Goal: Information Seeking & Learning: Find specific page/section

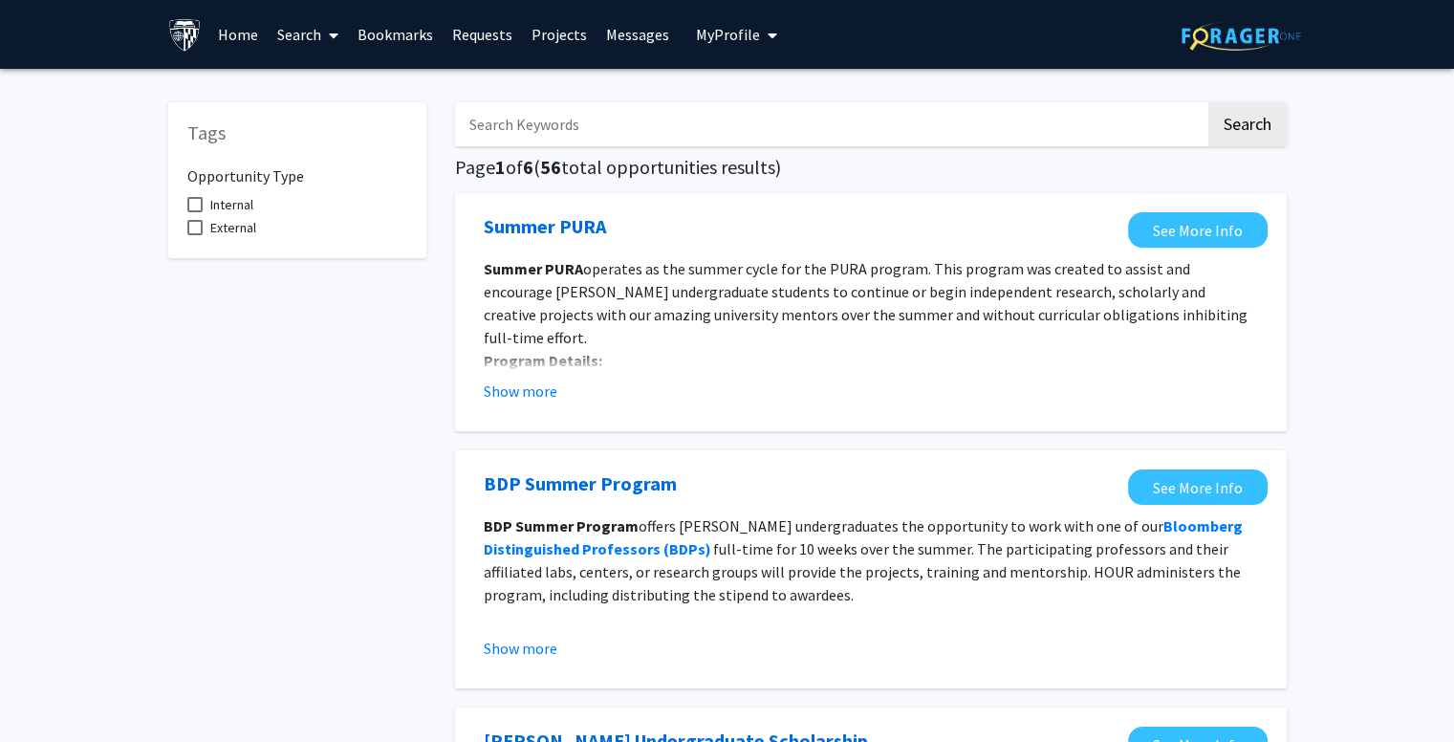
click at [544, 138] on input "Search Keywords" at bounding box center [830, 124] width 751 height 44
click at [348, 35] on link "Search" at bounding box center [308, 34] width 80 height 67
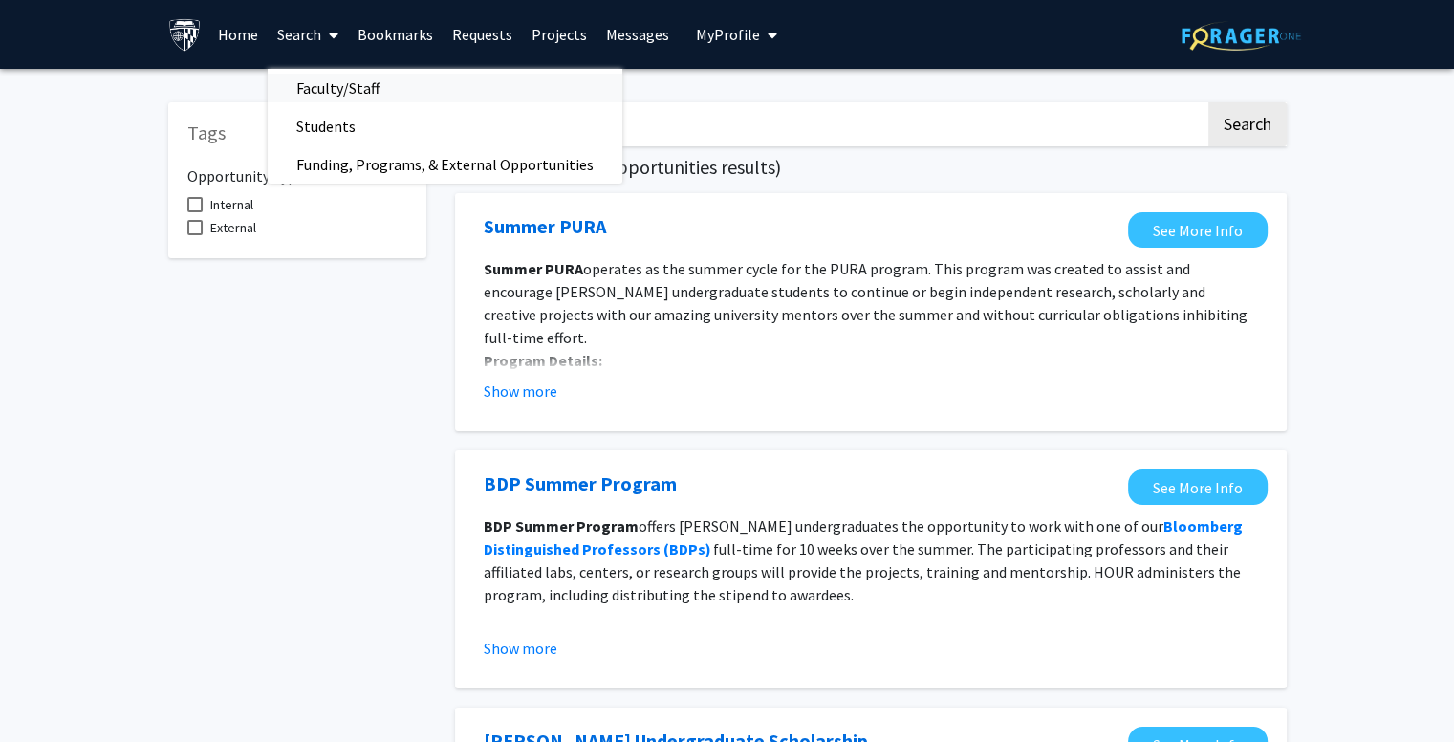
click at [340, 84] on span "Faculty/Staff" at bounding box center [338, 88] width 141 height 38
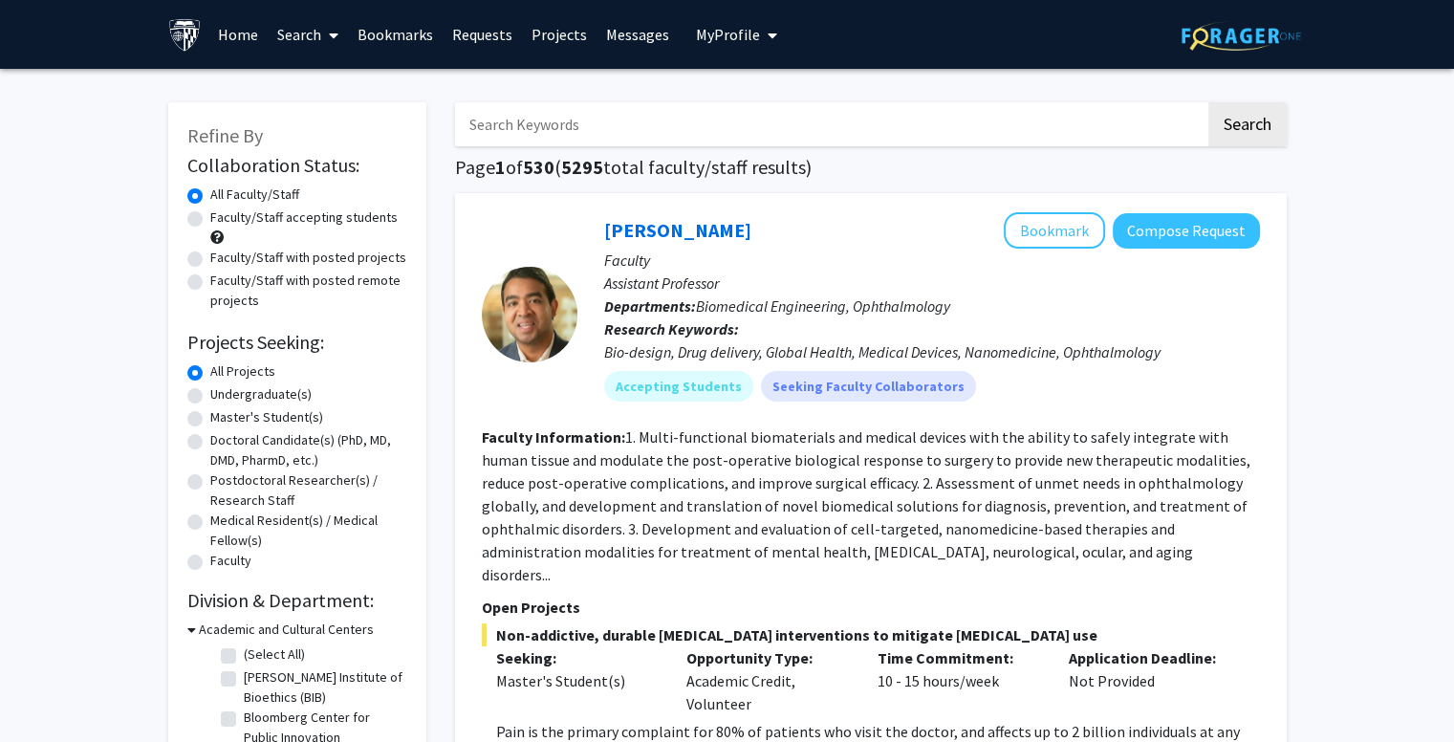
click at [590, 129] on input "Search Keywords" at bounding box center [830, 124] width 751 height 44
type input "[PERSON_NAME]"
click at [1209, 102] on button "Search" at bounding box center [1248, 124] width 78 height 44
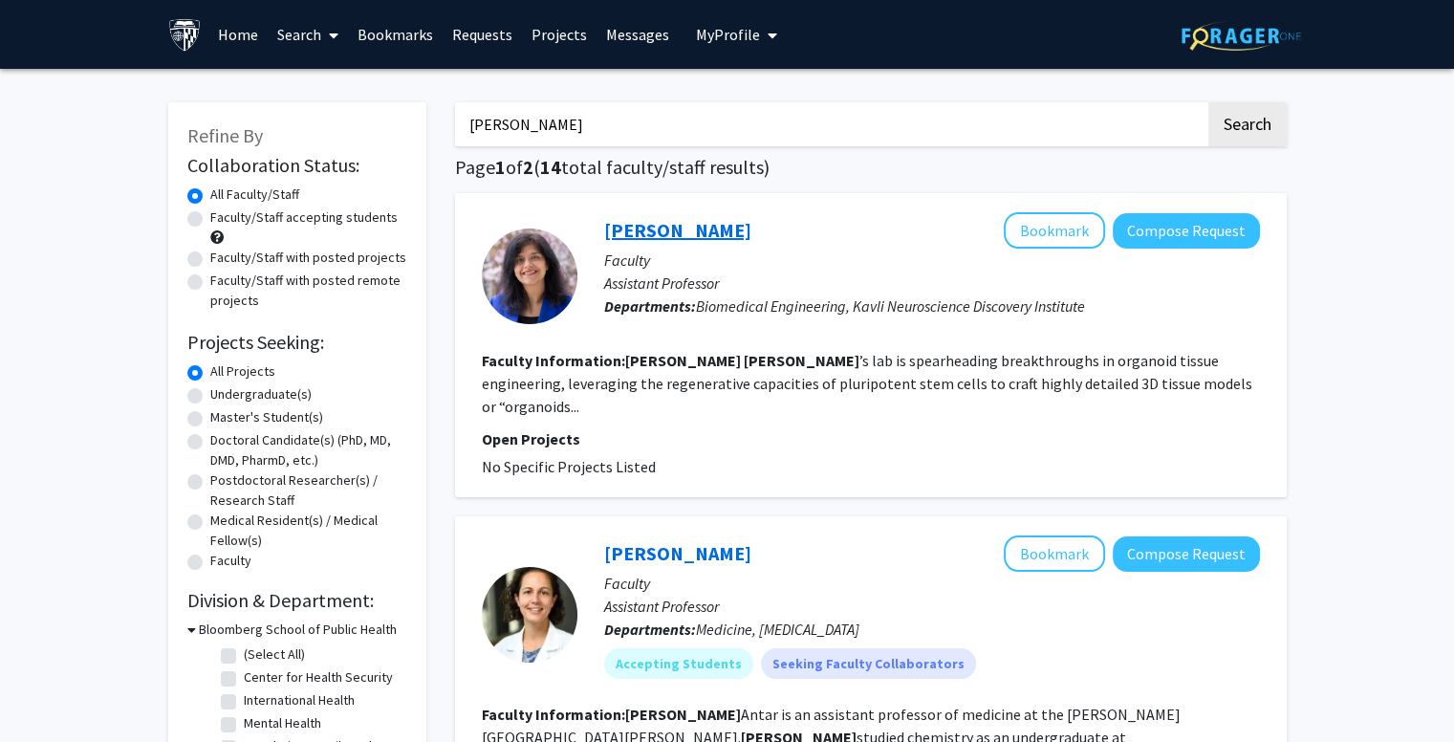
click at [694, 219] on link "[PERSON_NAME]" at bounding box center [677, 230] width 147 height 24
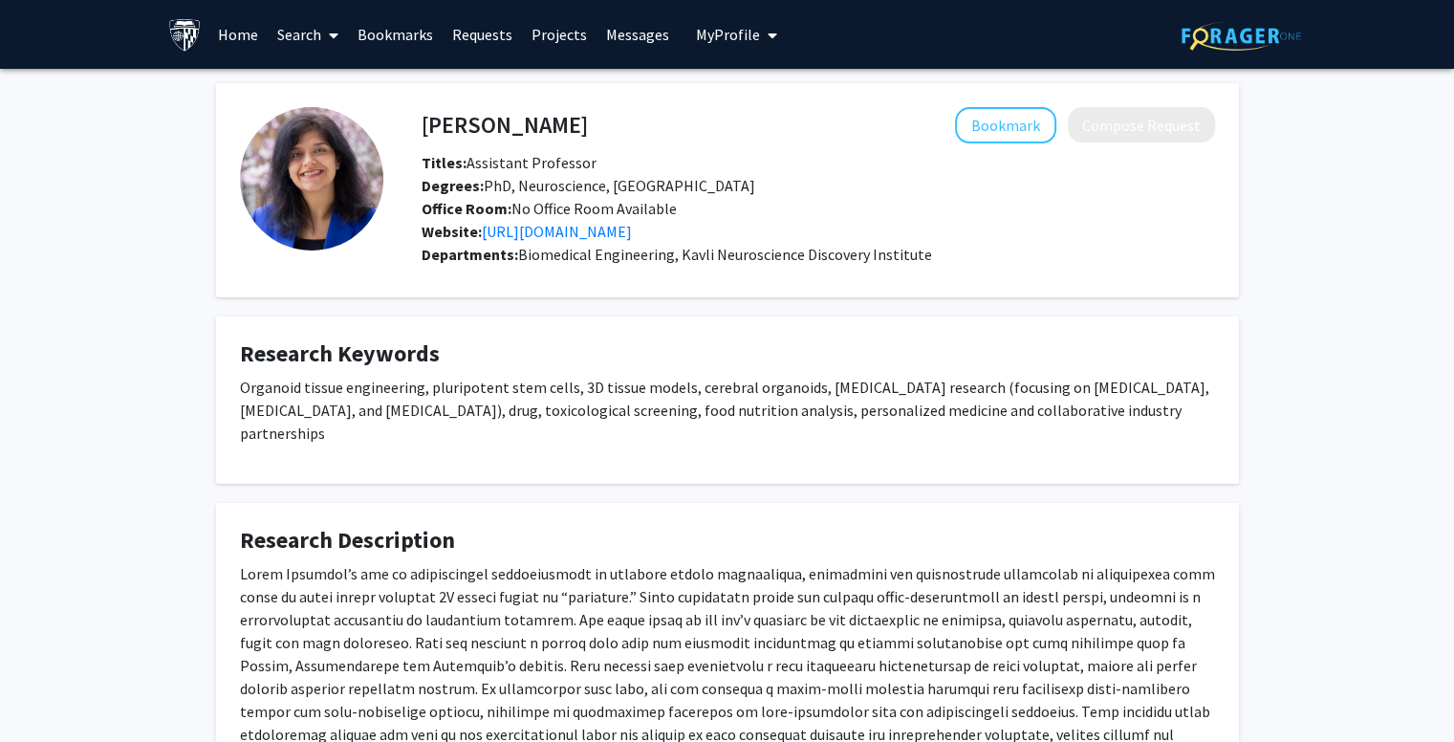
click at [310, 39] on link "Search" at bounding box center [308, 34] width 80 height 67
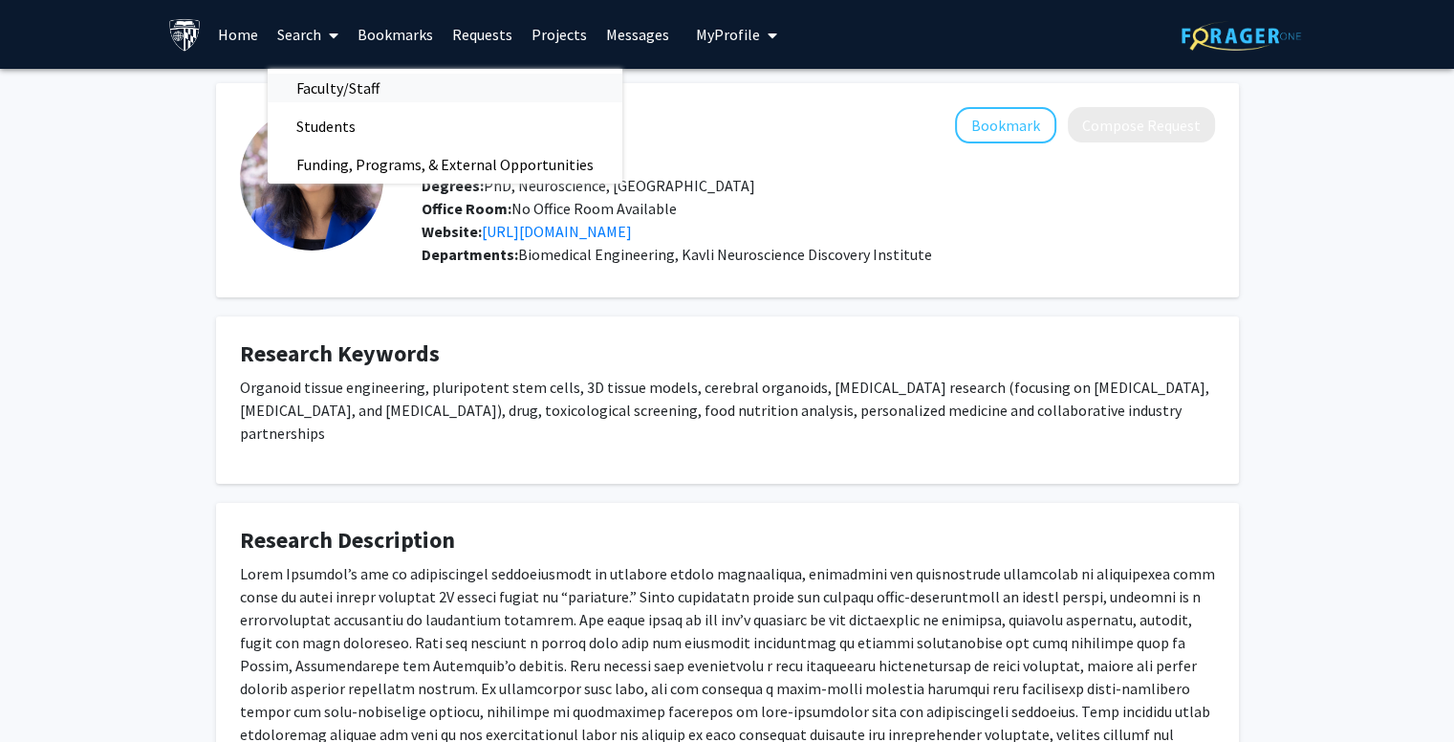
click at [310, 94] on span "Faculty/Staff" at bounding box center [338, 88] width 141 height 38
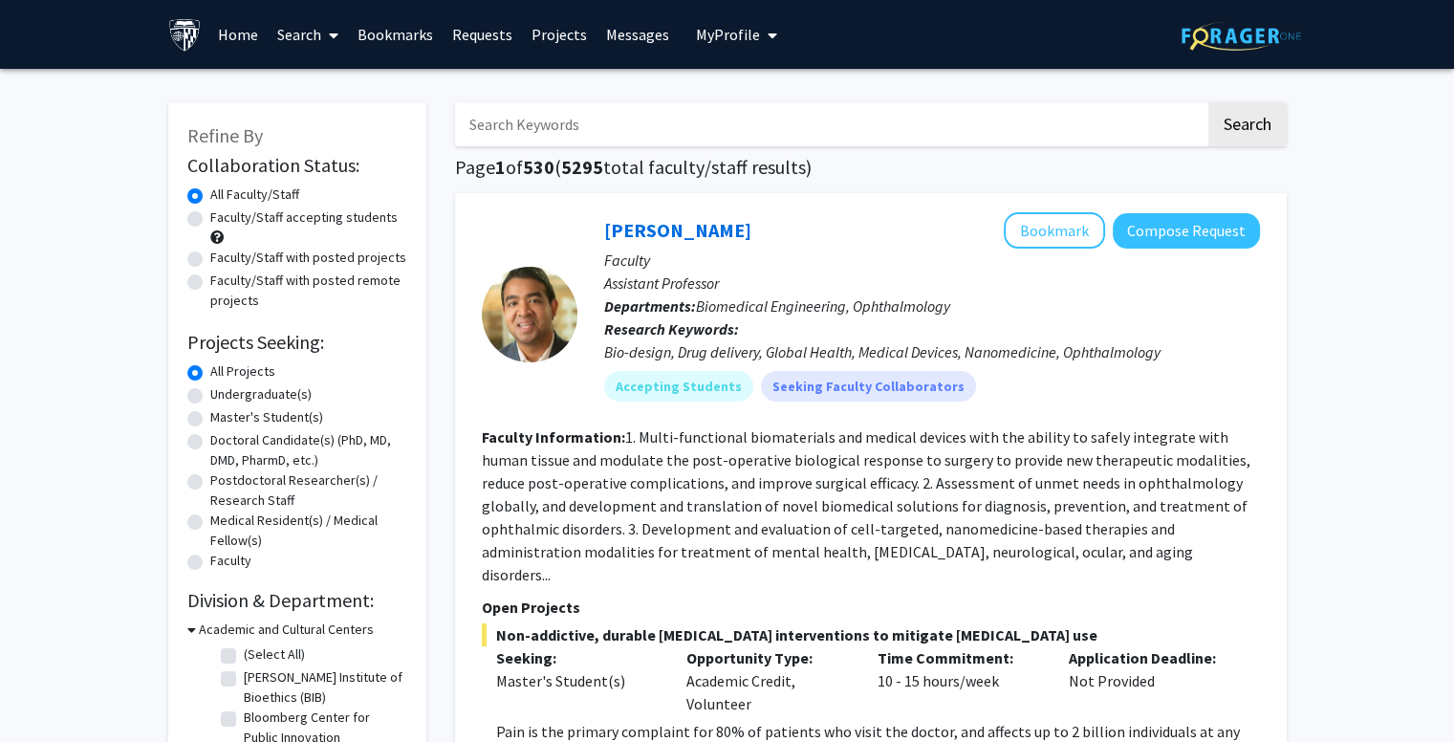
click at [283, 221] on label "Faculty/Staff accepting students" at bounding box center [303, 217] width 187 height 20
click at [223, 220] on input "Faculty/Staff accepting students" at bounding box center [216, 213] width 12 height 12
radio input "true"
click at [244, 398] on label "Undergraduate(s)" at bounding box center [260, 394] width 101 height 20
click at [223, 397] on input "Undergraduate(s)" at bounding box center [216, 390] width 12 height 12
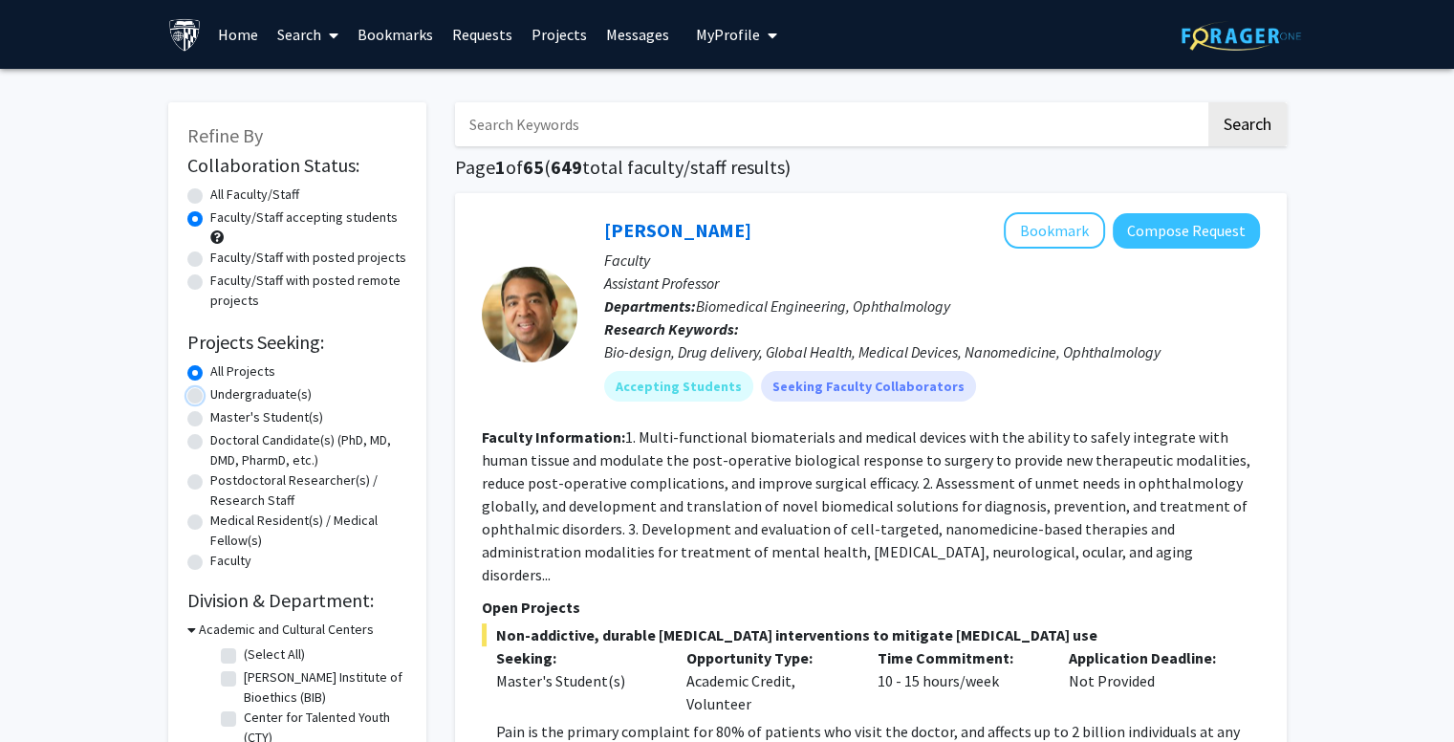
radio input "true"
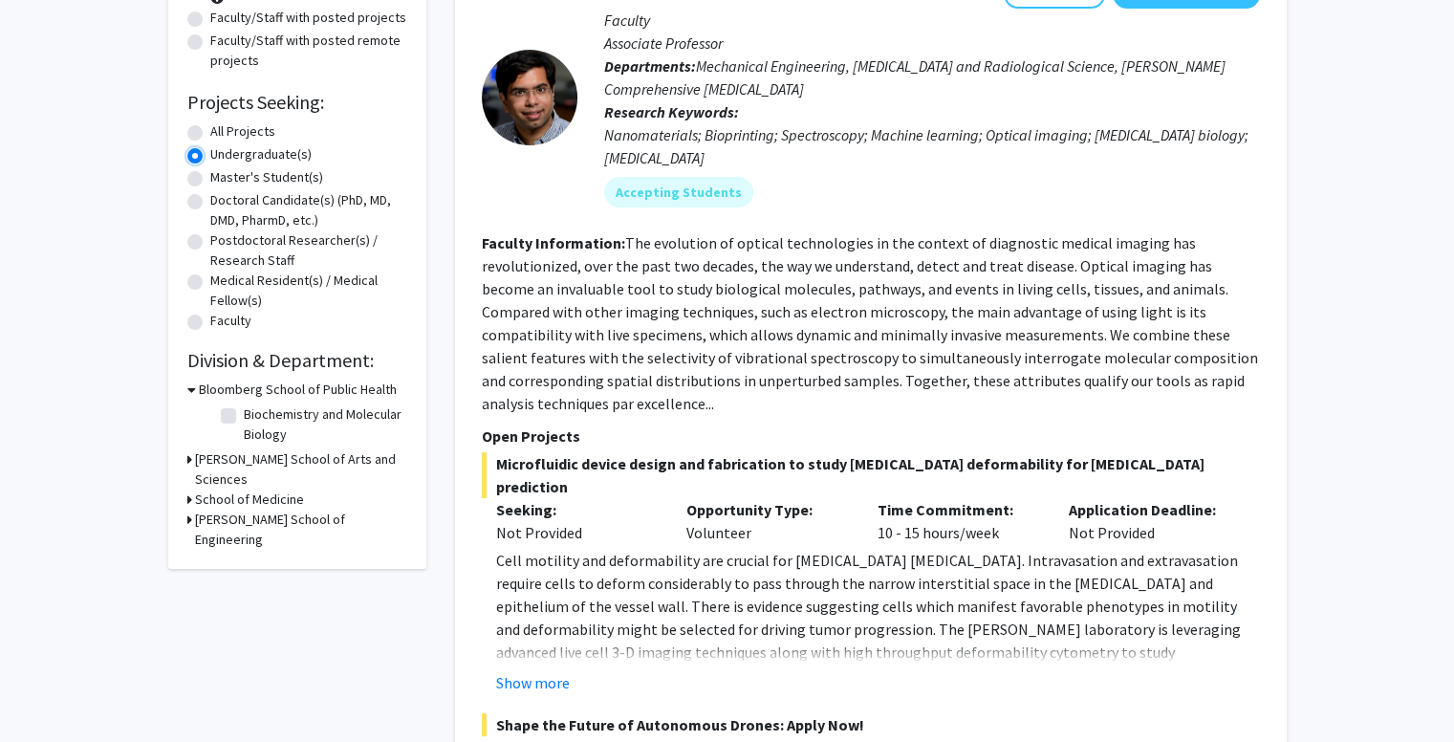
scroll to position [287, 0]
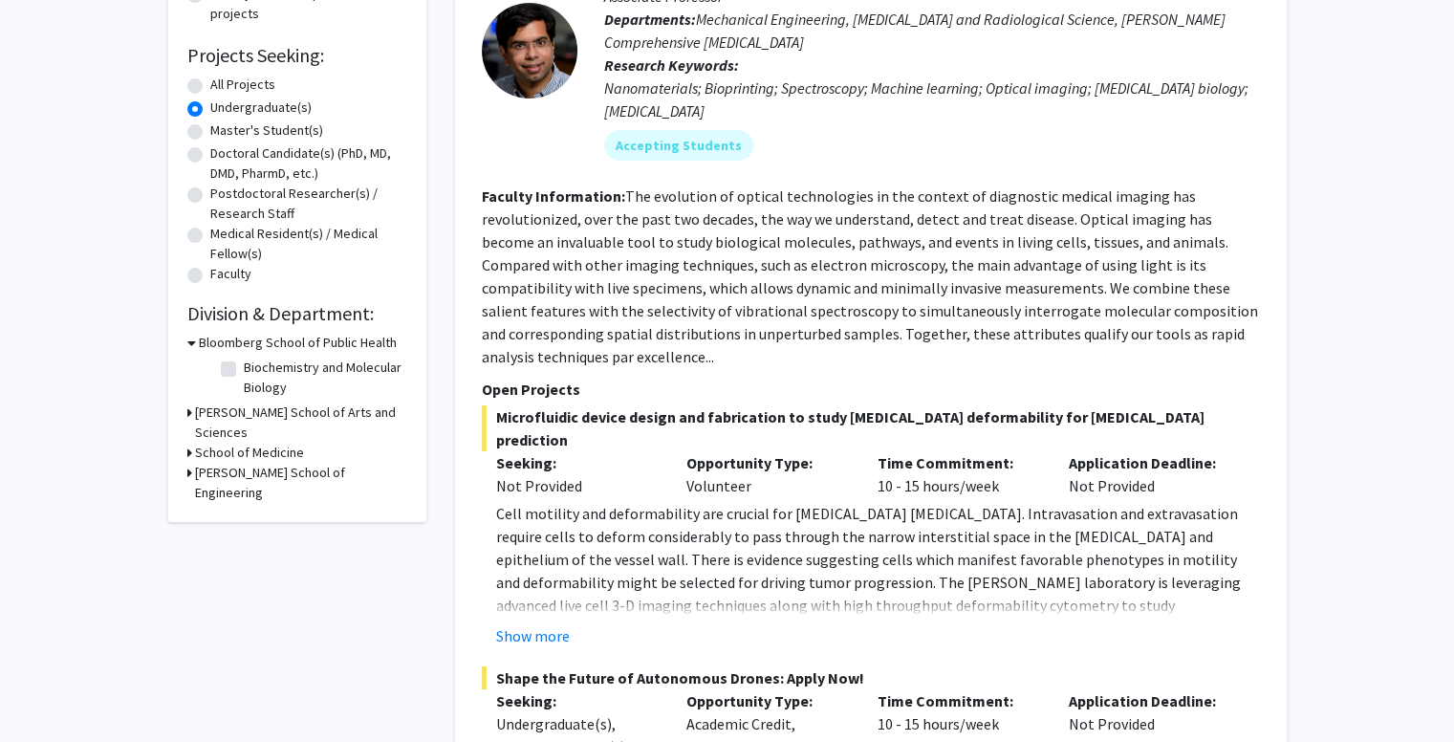
click at [186, 438] on div "Refine By Collaboration Status: Collaboration Status All Faculty/Staff Collabor…" at bounding box center [297, 168] width 258 height 707
click at [187, 443] on icon at bounding box center [189, 453] width 5 height 20
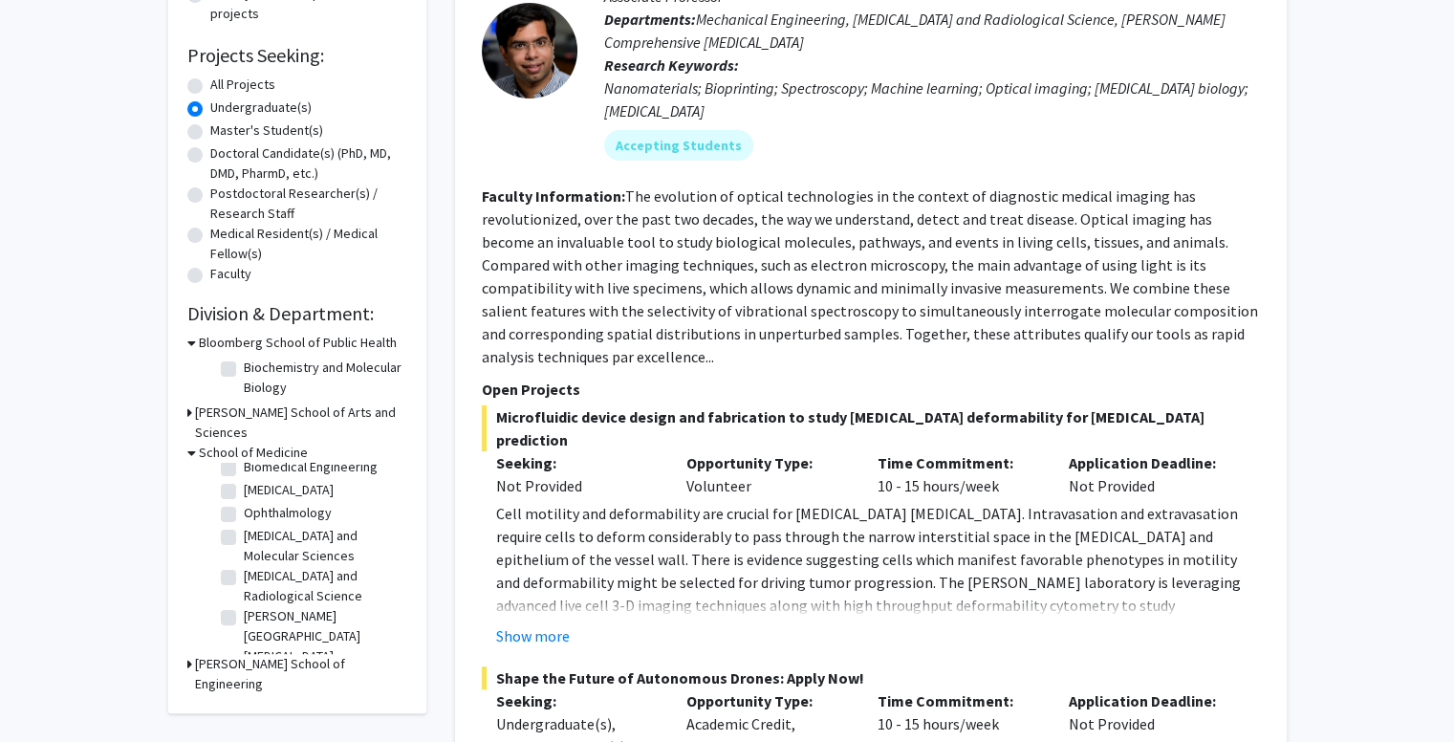
scroll to position [50, 0]
click at [207, 654] on h3 "[PERSON_NAME] School of Engineering" at bounding box center [301, 674] width 212 height 40
click at [244, 468] on label "(Select All)" at bounding box center [274, 478] width 61 height 20
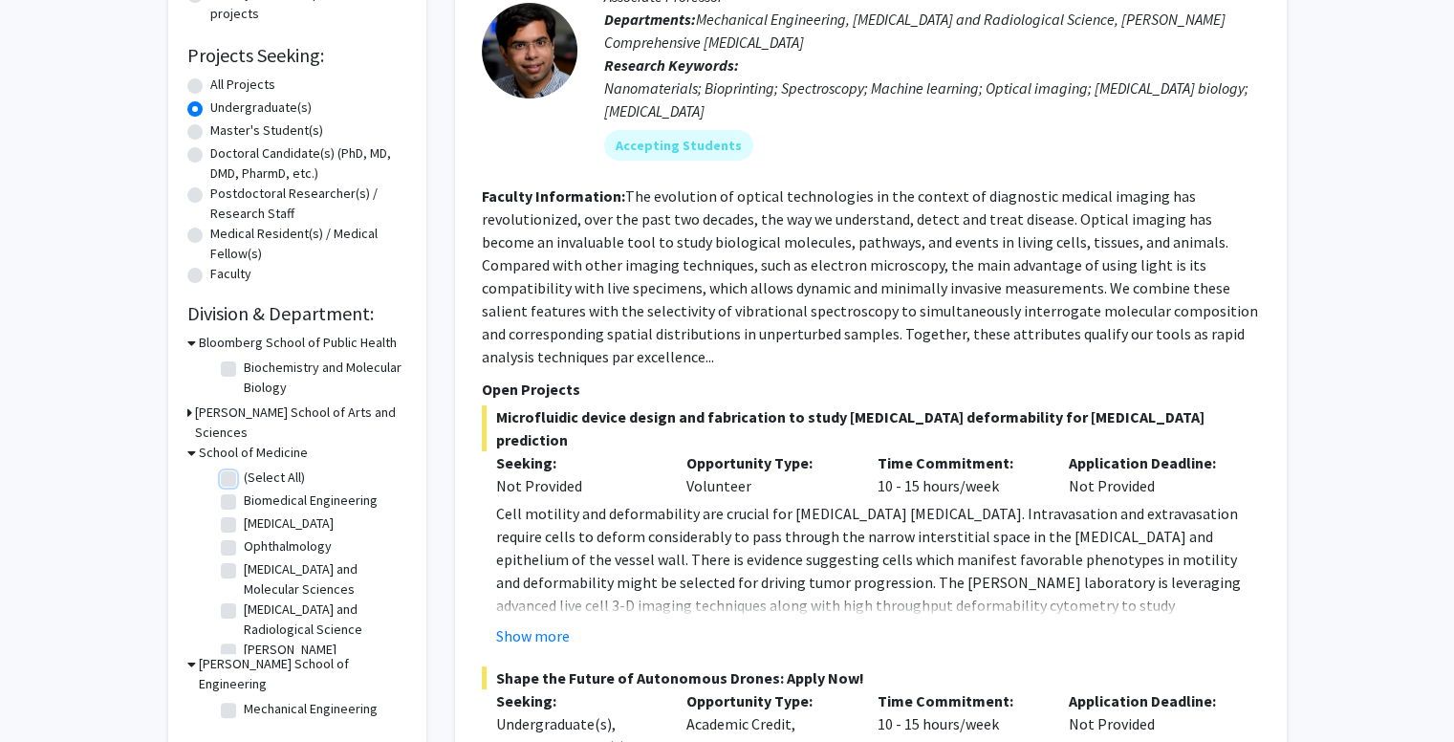
click at [244, 468] on input "(Select All)" at bounding box center [250, 474] width 12 height 12
checkbox input "true"
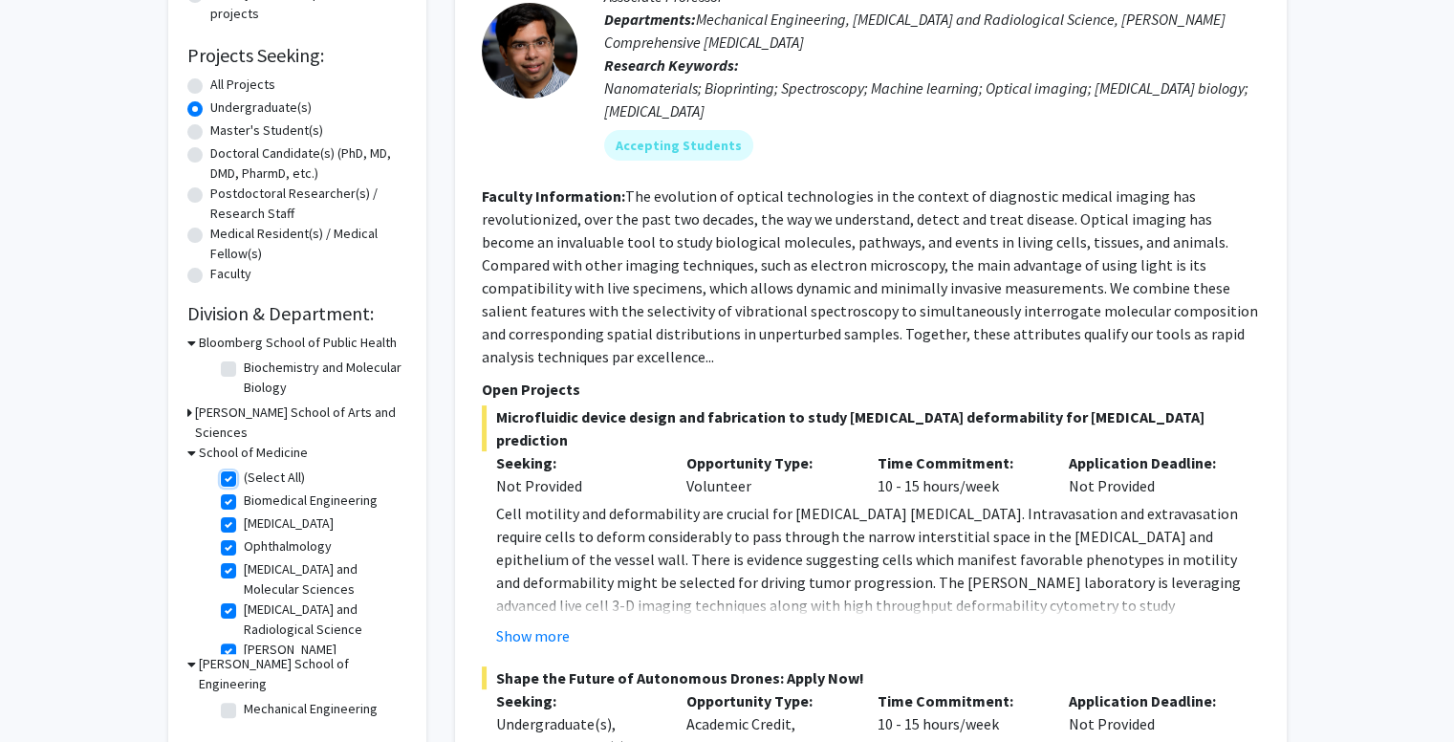
checkbox input "true"
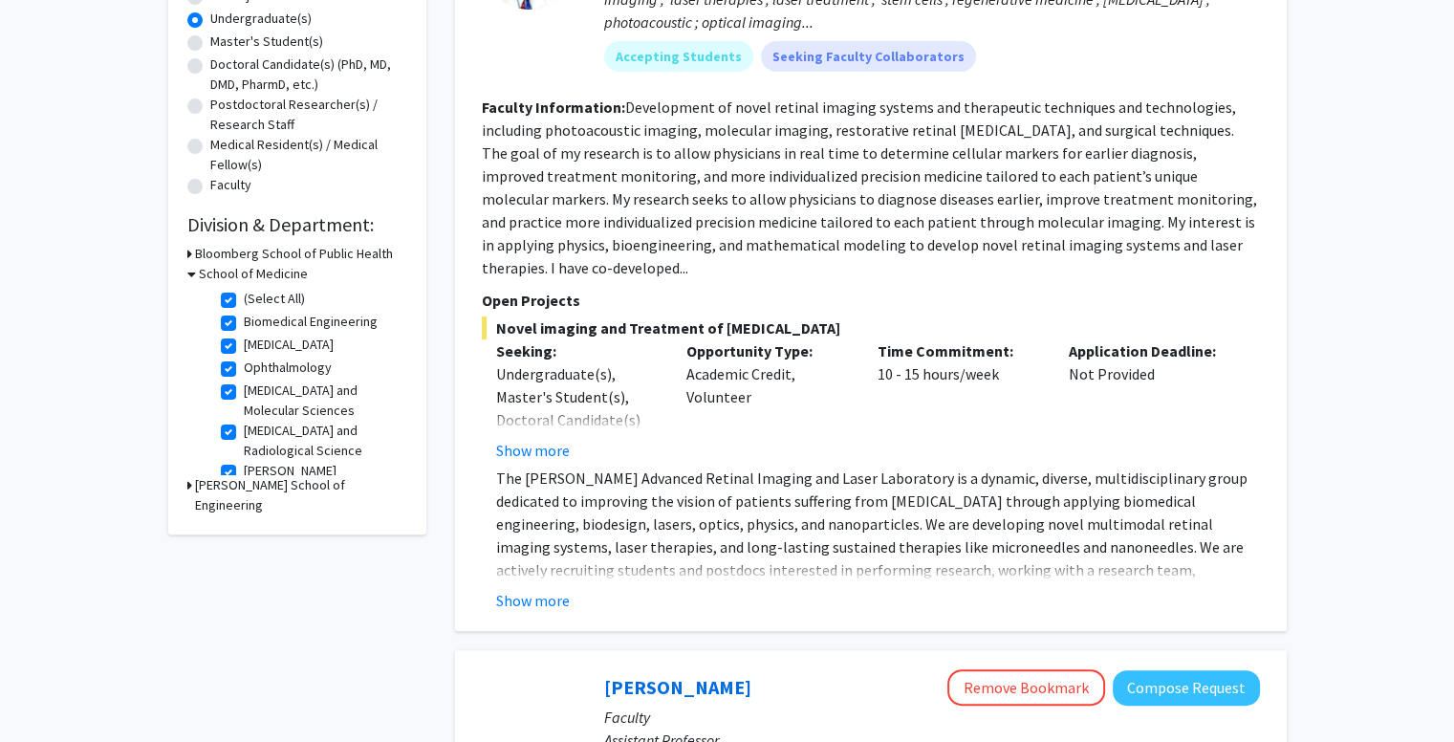
scroll to position [382, 0]
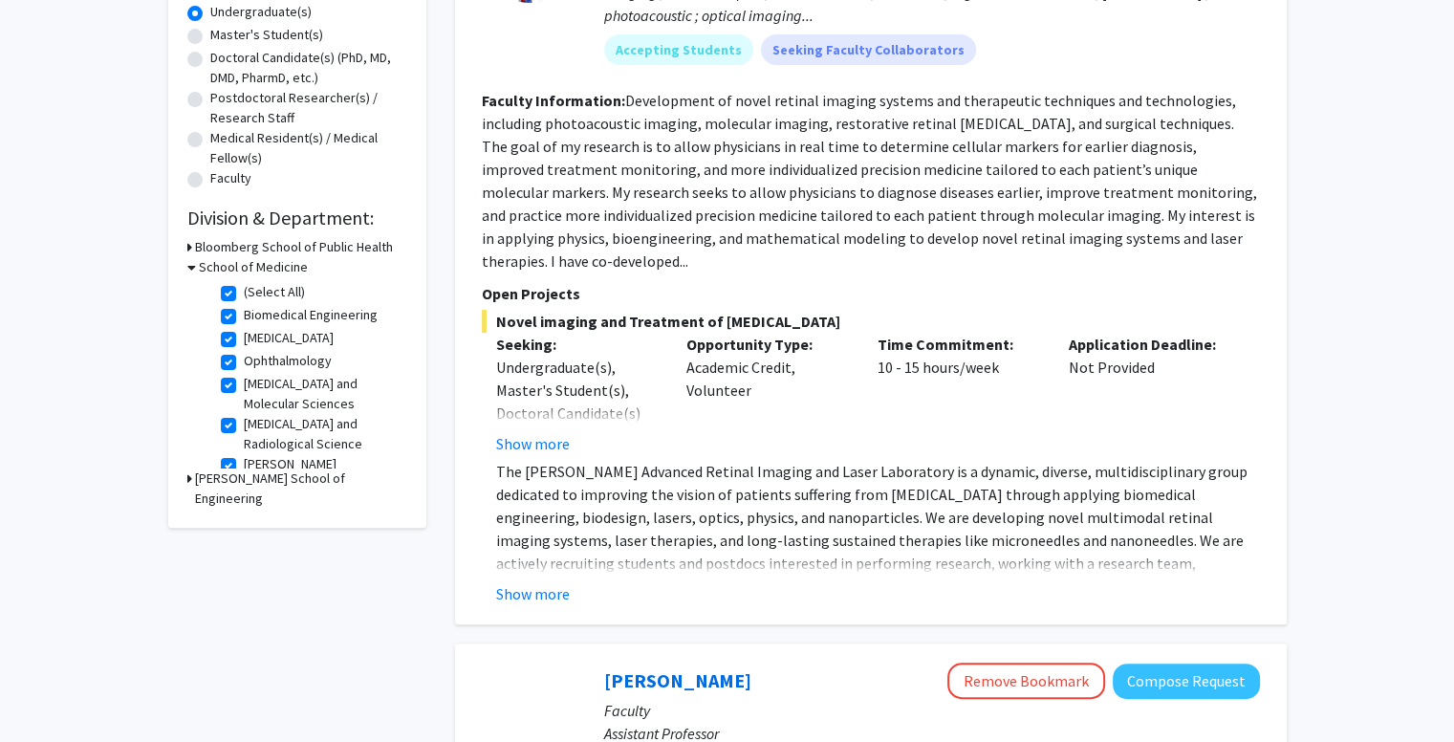
click at [244, 293] on label "(Select All)" at bounding box center [274, 292] width 61 height 20
click at [244, 293] on input "(Select All)" at bounding box center [250, 288] width 12 height 12
checkbox input "false"
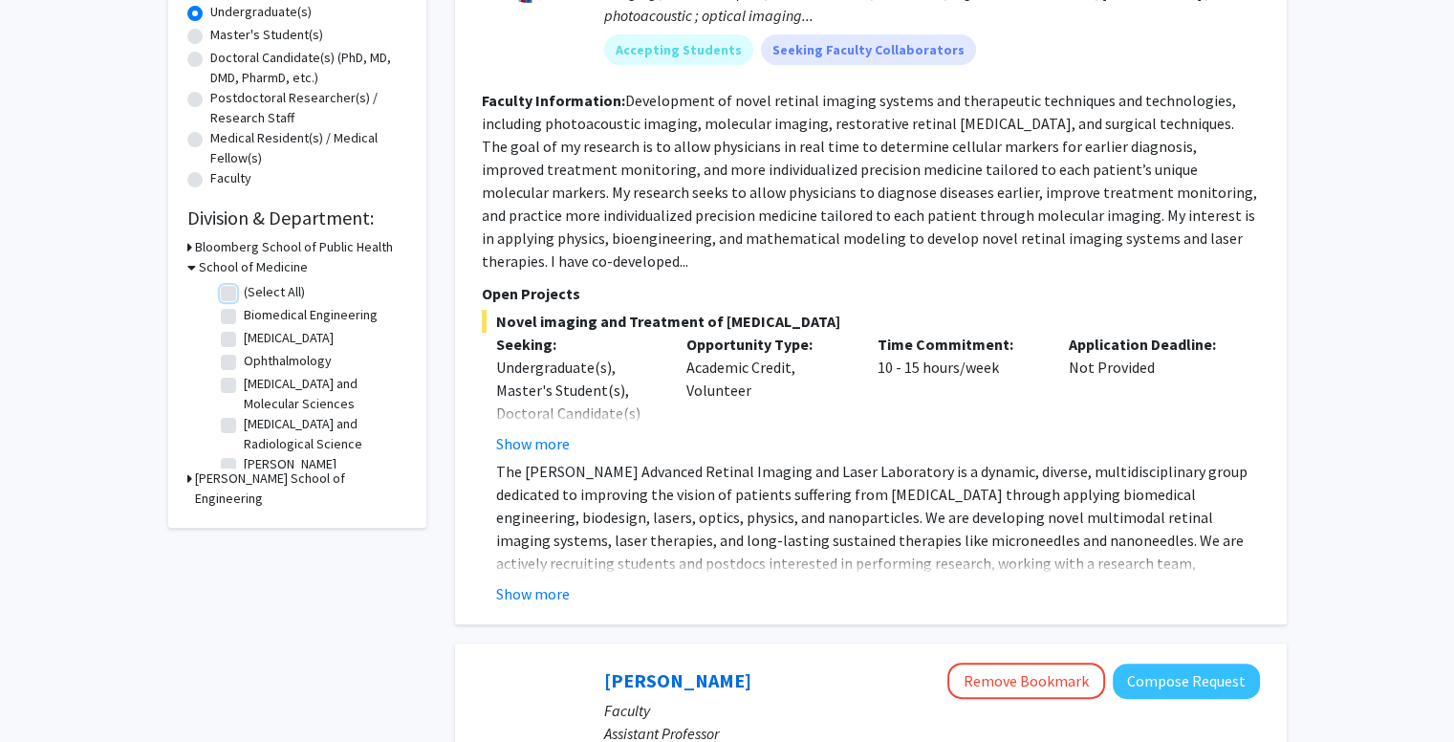
checkbox input "false"
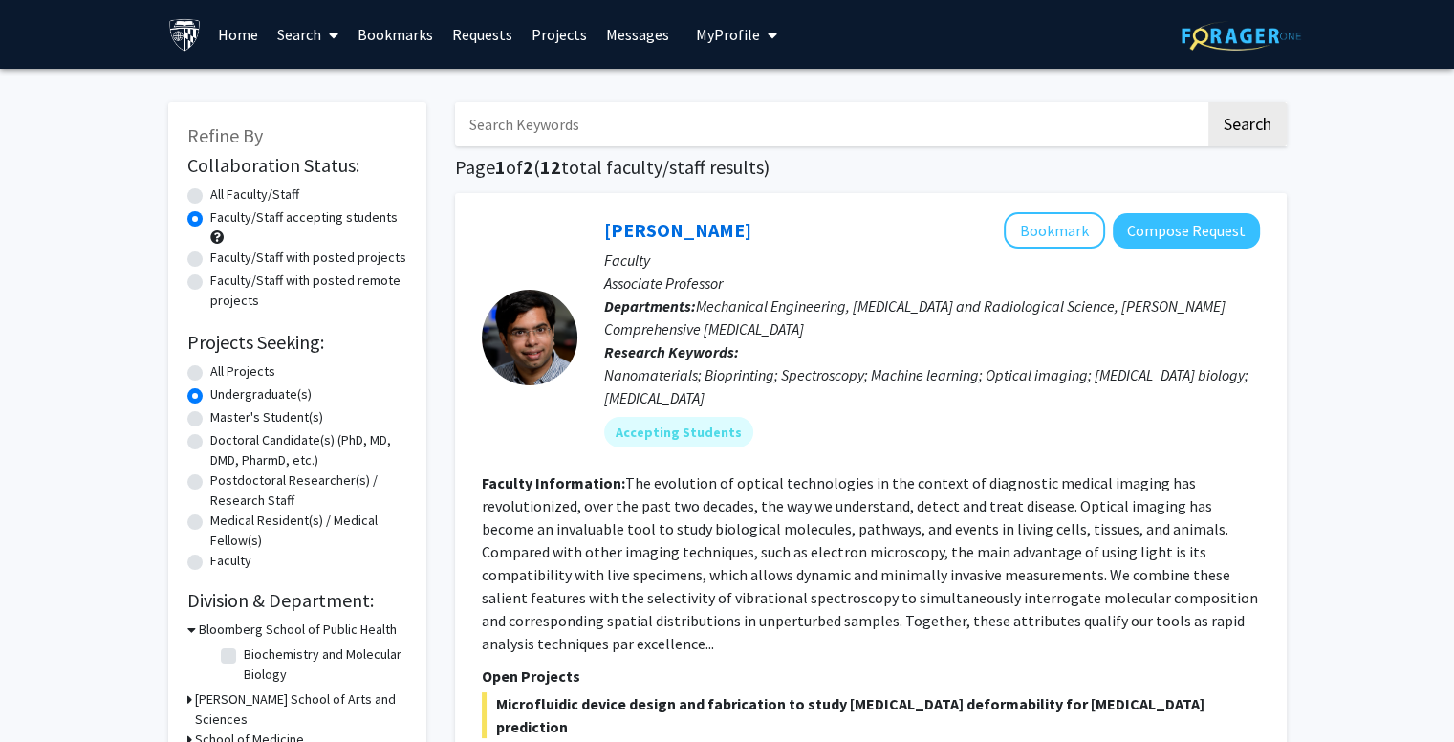
scroll to position [287, 0]
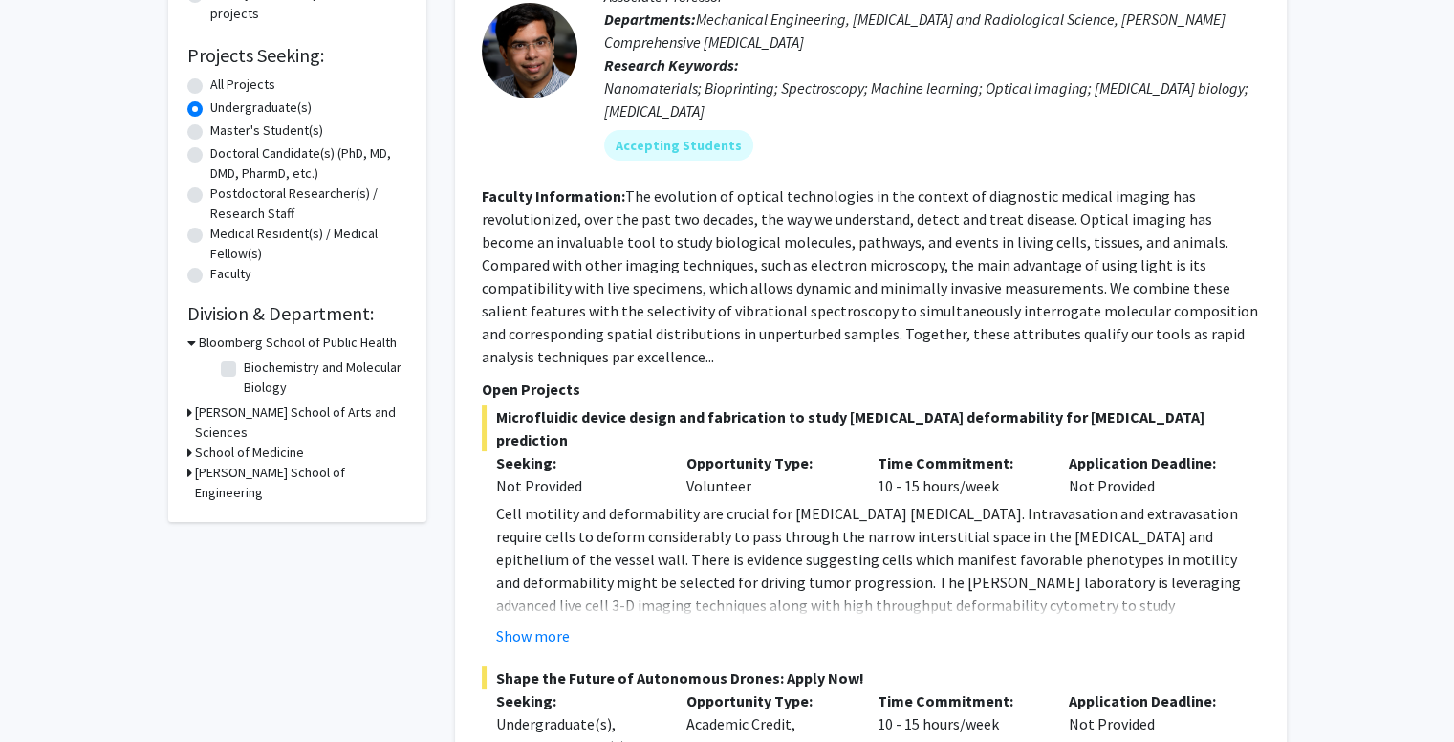
click at [190, 413] on icon at bounding box center [189, 413] width 5 height 20
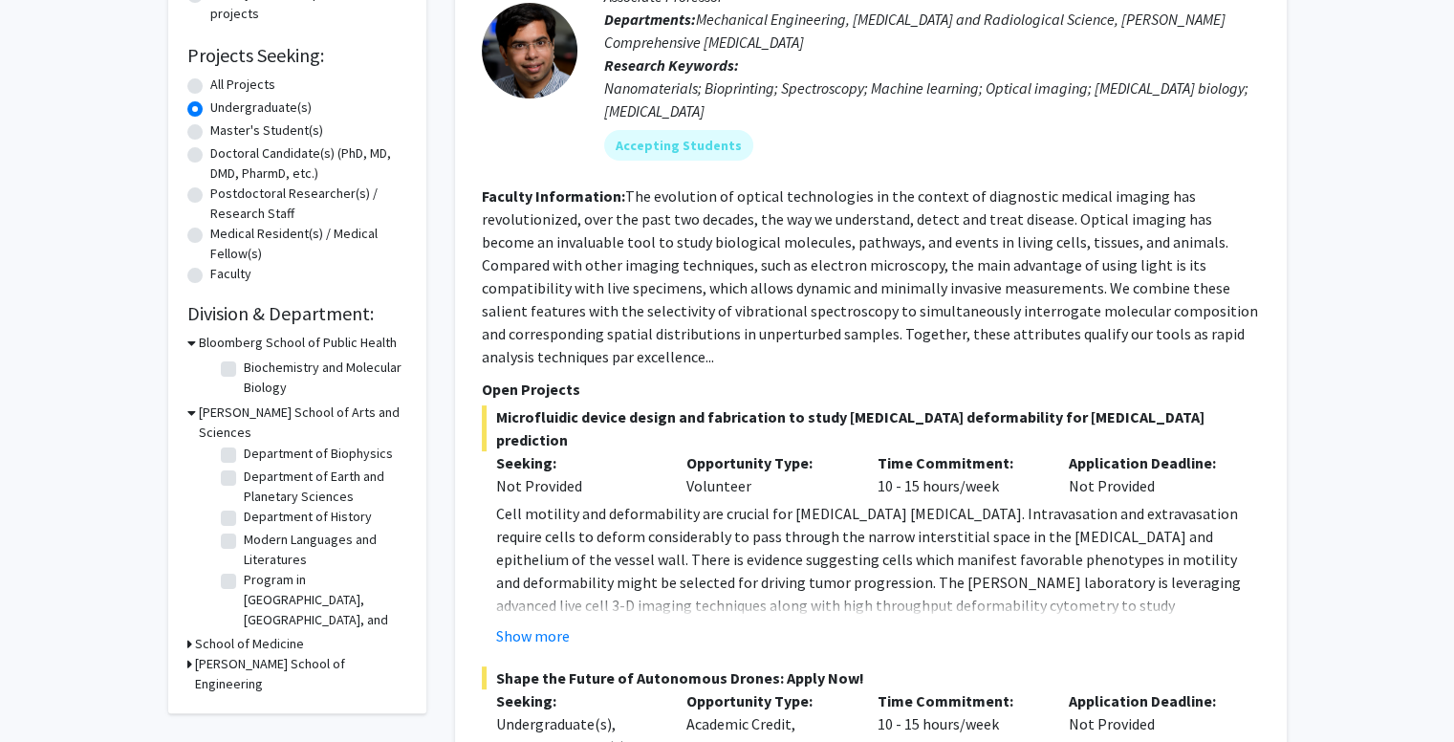
scroll to position [34, 0]
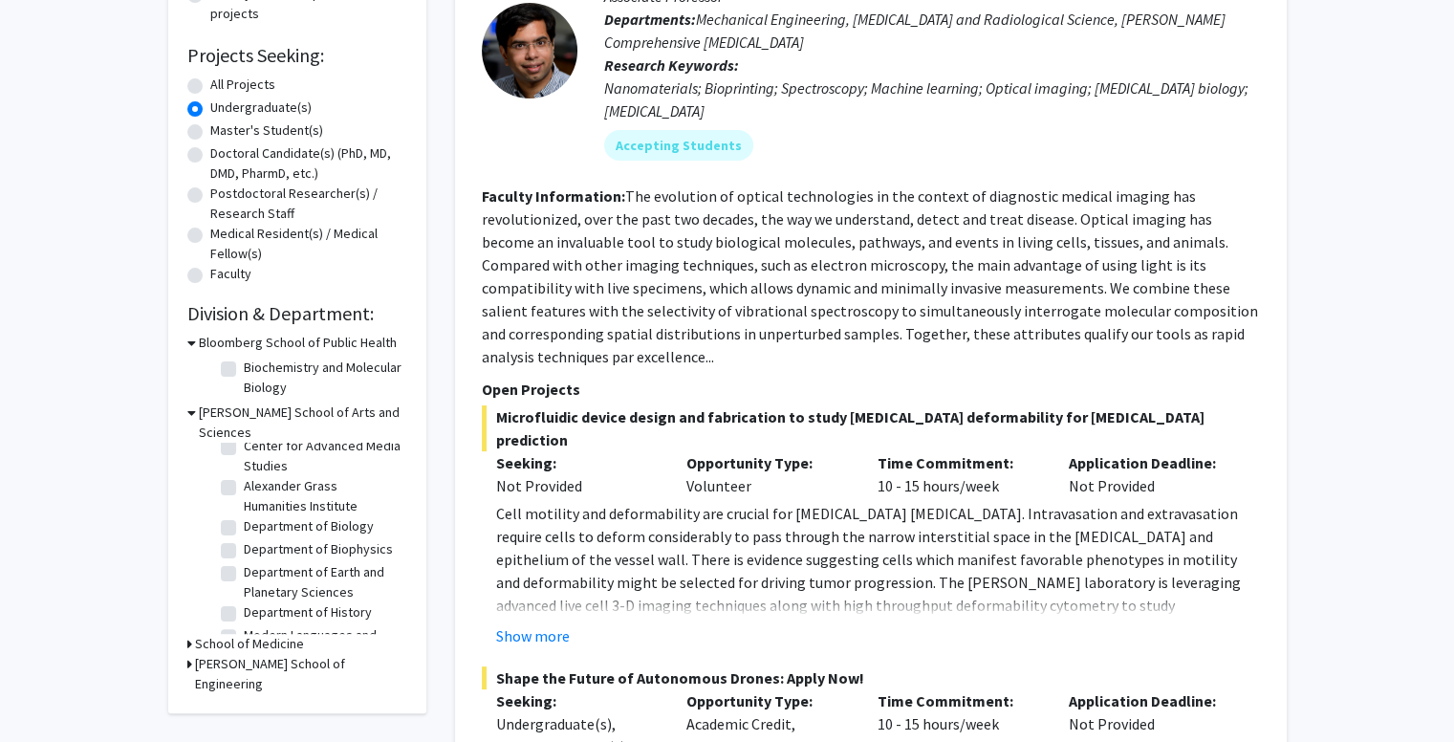
click at [244, 516] on label "Department of Biology" at bounding box center [309, 526] width 130 height 20
click at [244, 516] on input "Department of Biology" at bounding box center [250, 522] width 12 height 12
checkbox input "true"
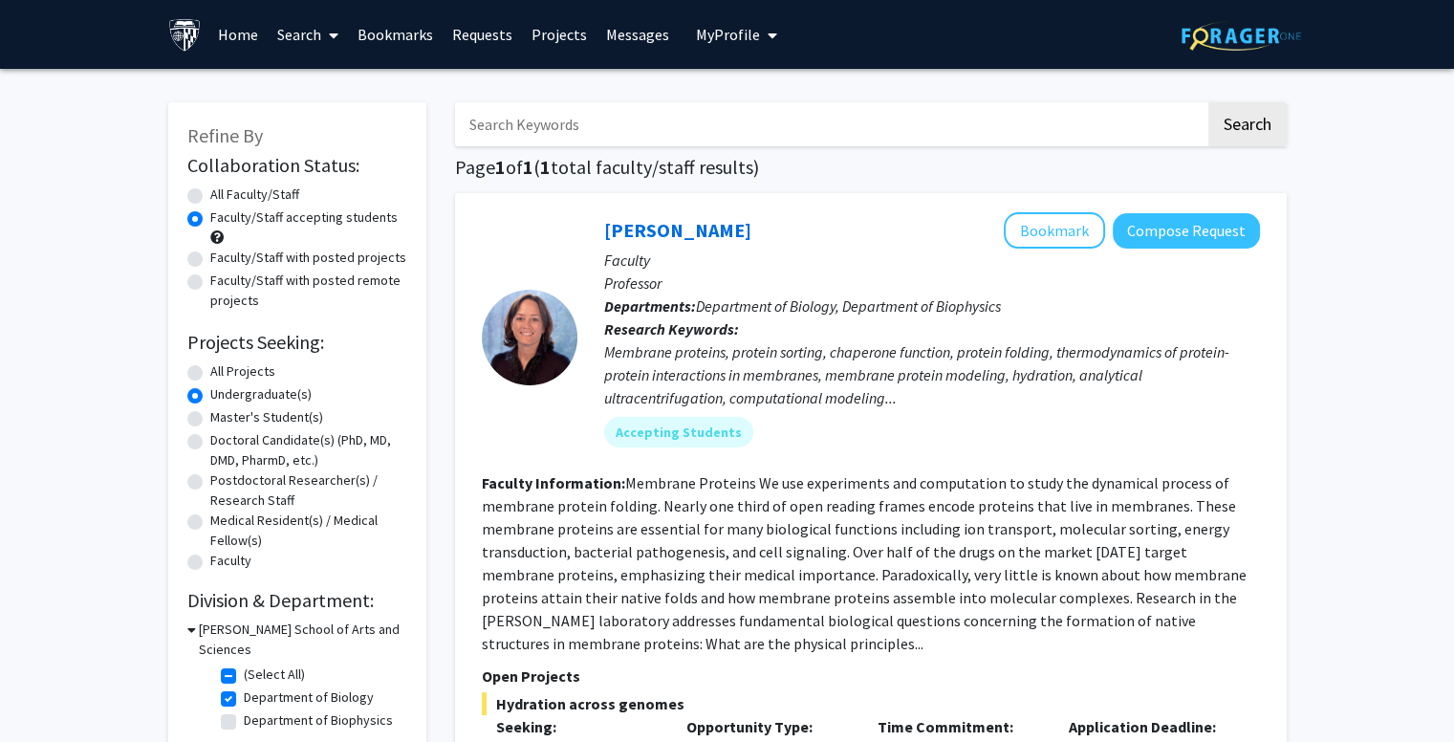
scroll to position [191, 0]
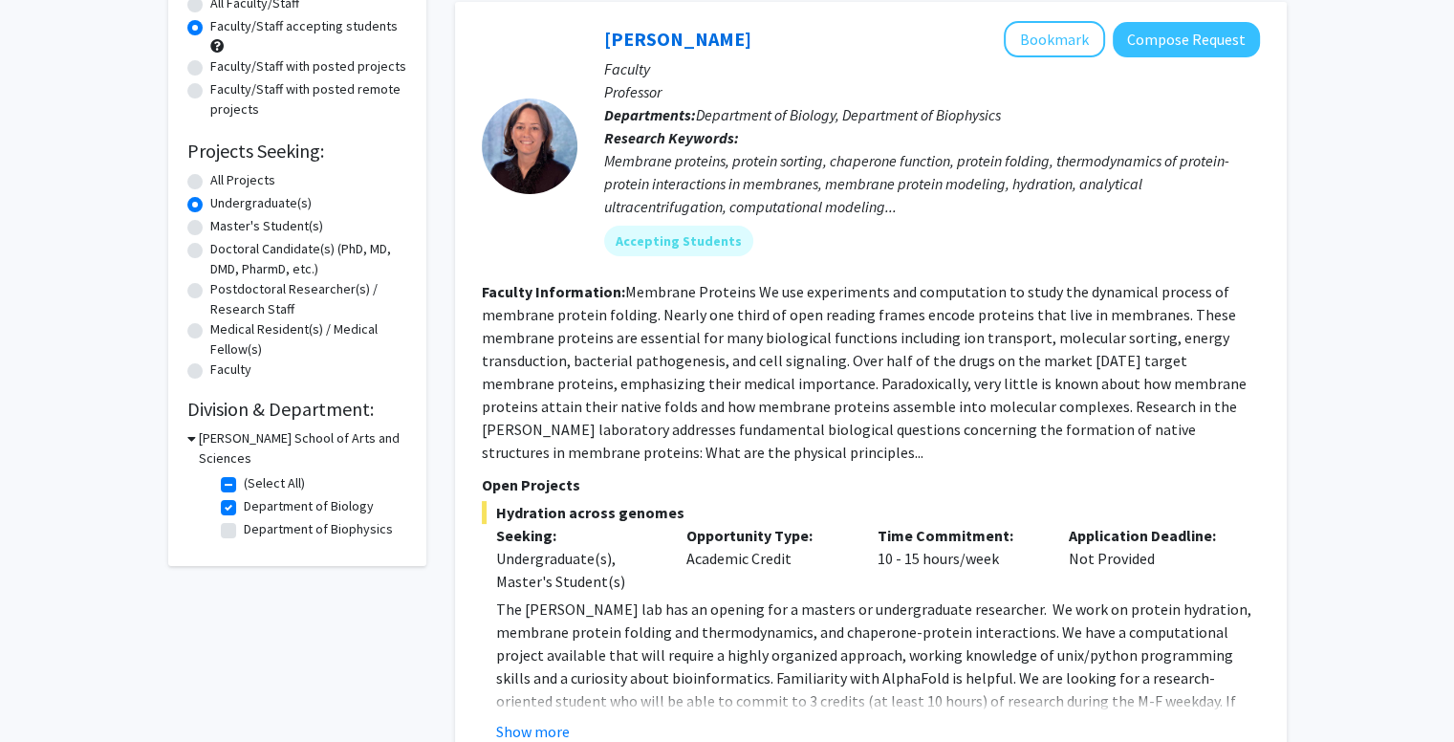
click at [244, 473] on label "(Select All)" at bounding box center [274, 483] width 61 height 20
click at [244, 473] on input "(Select All)" at bounding box center [250, 479] width 12 height 12
checkbox input "false"
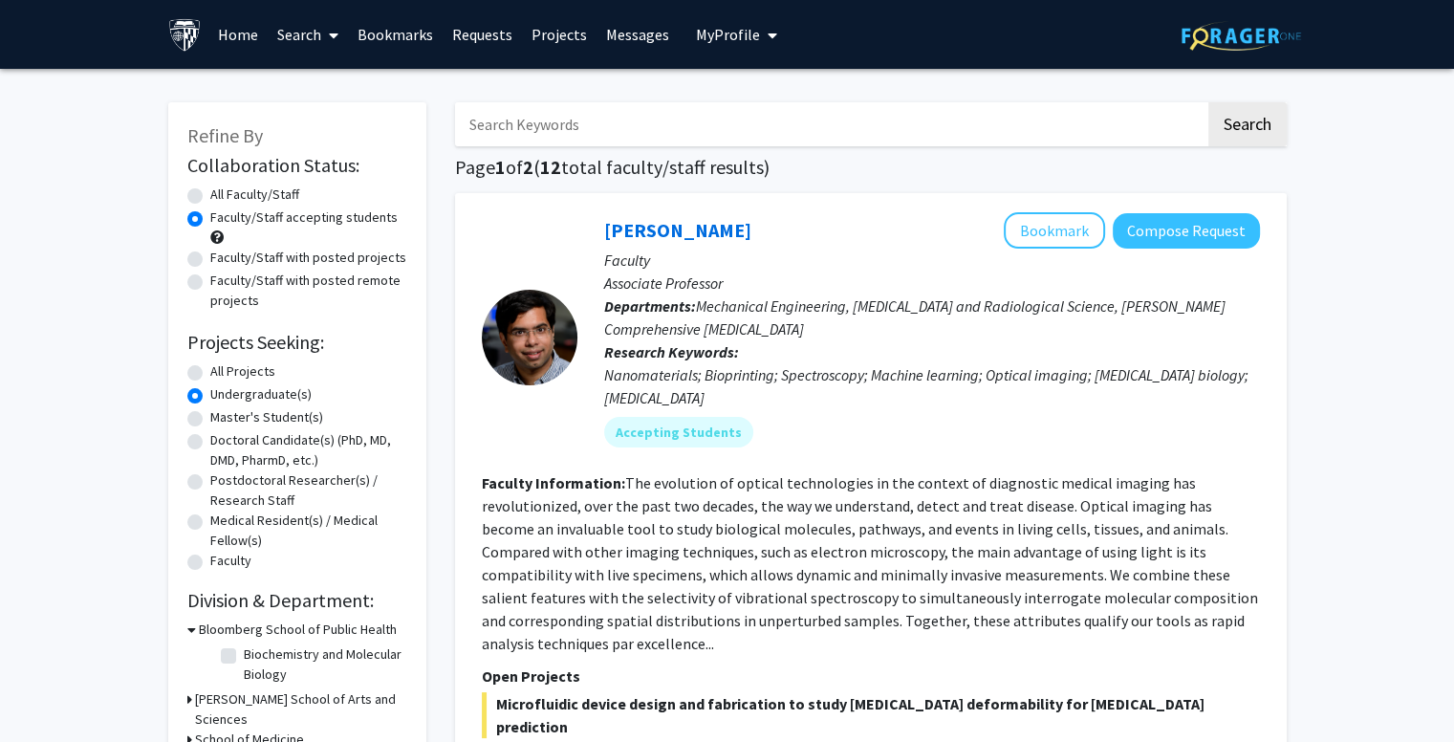
scroll to position [382, 0]
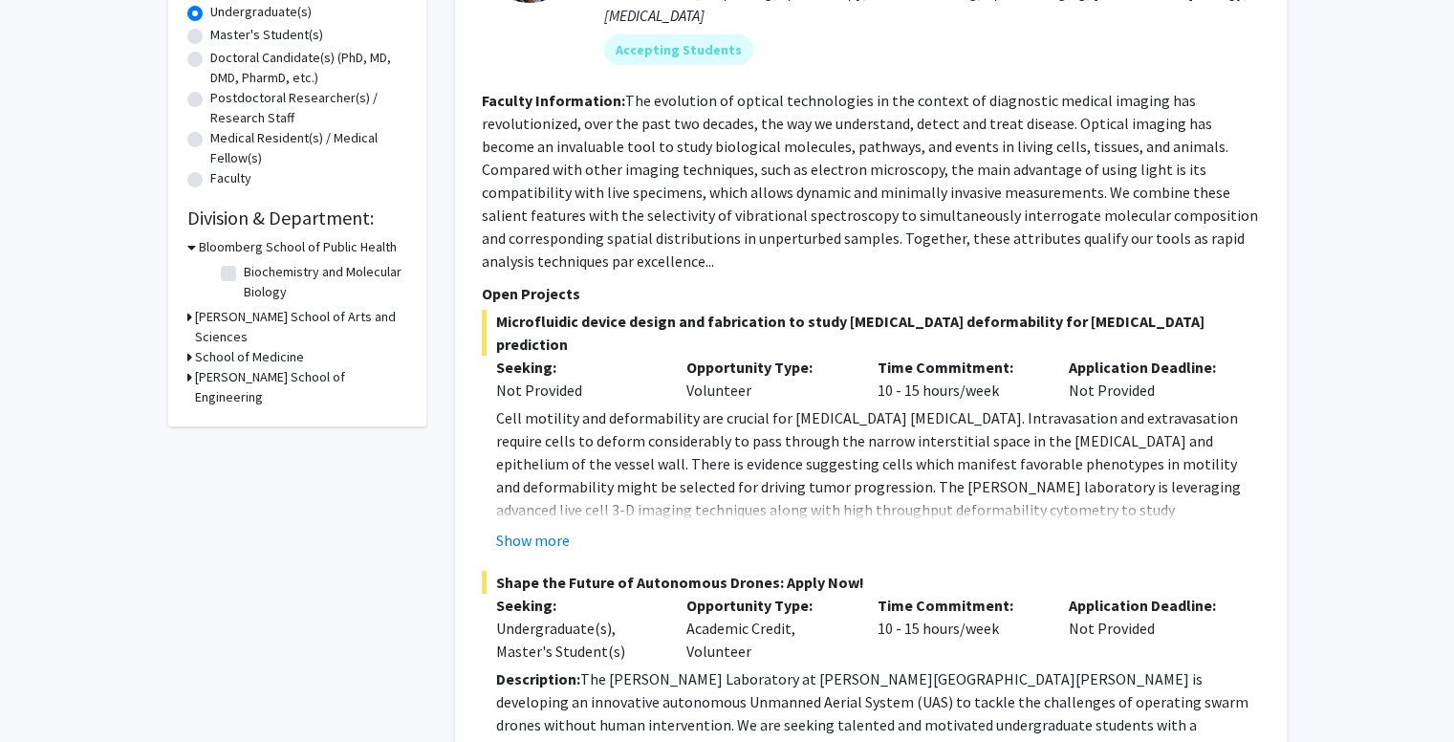
click at [188, 347] on icon at bounding box center [189, 357] width 5 height 20
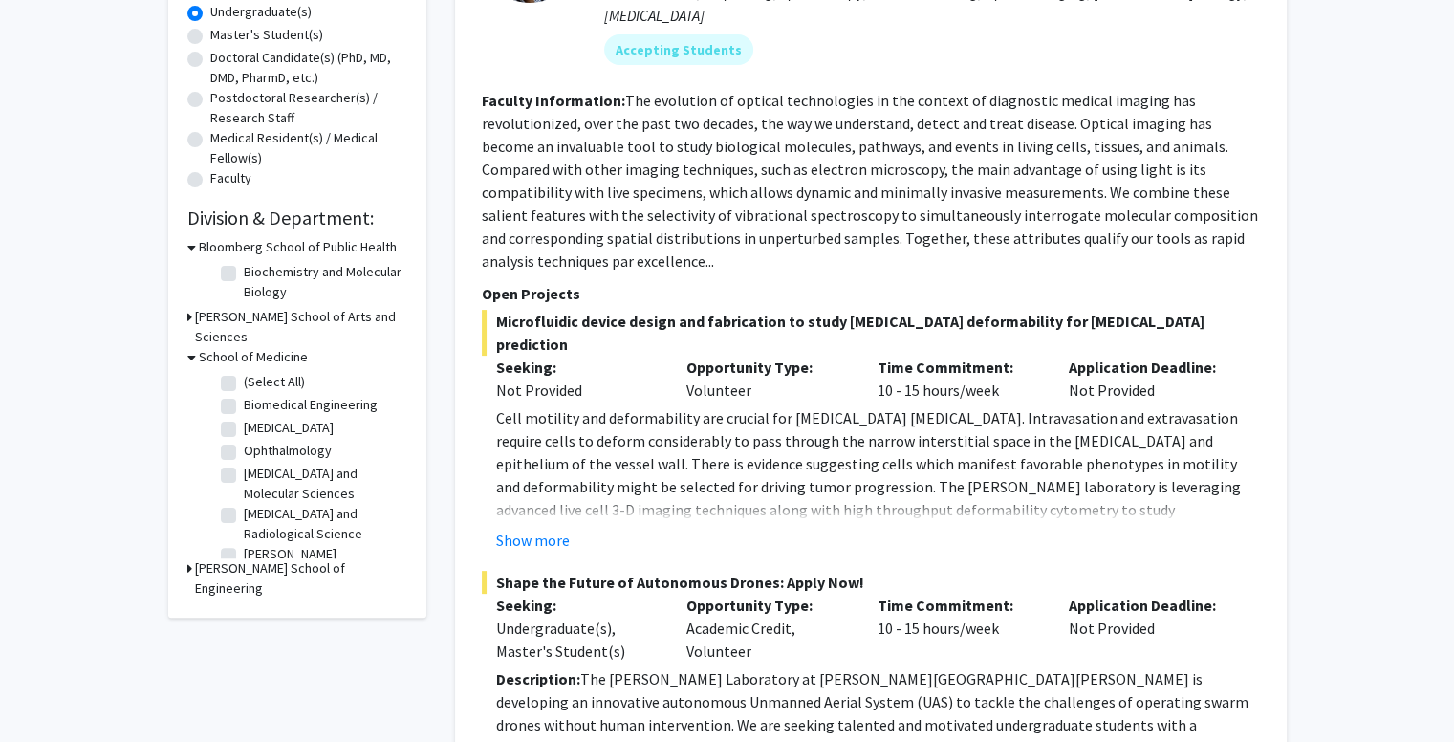
click at [244, 372] on label "(Select All)" at bounding box center [274, 382] width 61 height 20
click at [244, 372] on input "(Select All)" at bounding box center [250, 378] width 12 height 12
checkbox input "true"
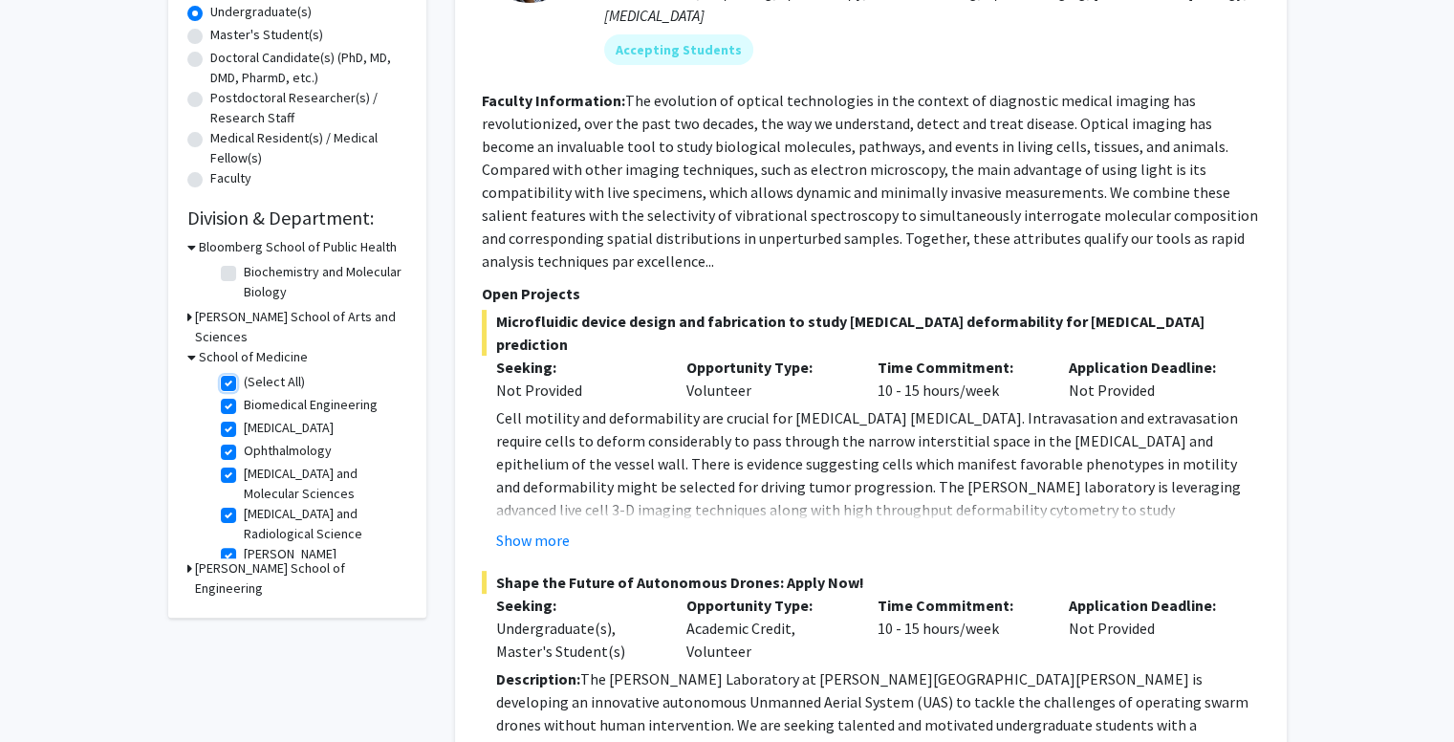
checkbox input "true"
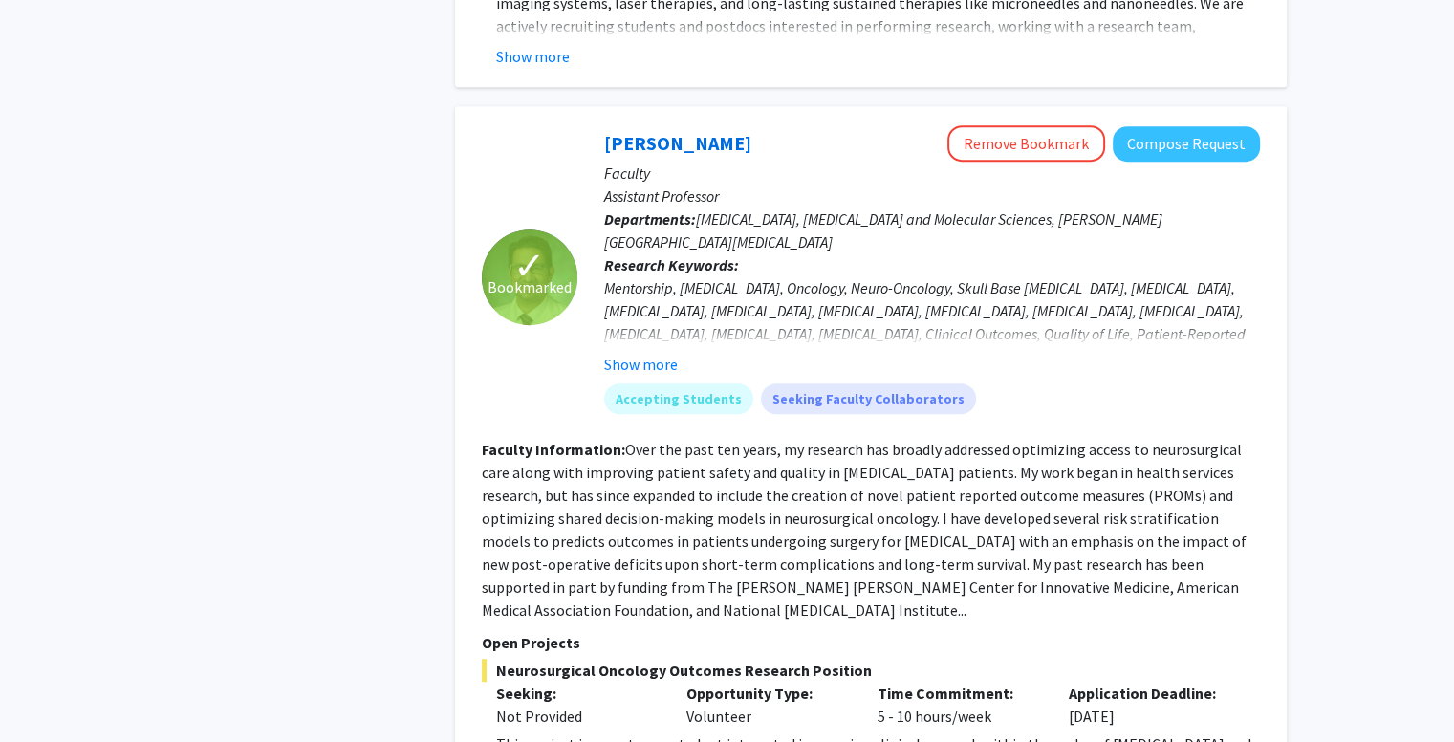
scroll to position [639, 0]
